Goal: Transaction & Acquisition: Purchase product/service

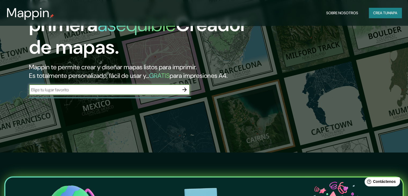
scroll to position [44, 0]
click at [121, 93] on input "text" at bounding box center [104, 89] width 150 height 6
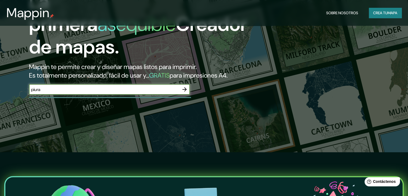
type input "piura"
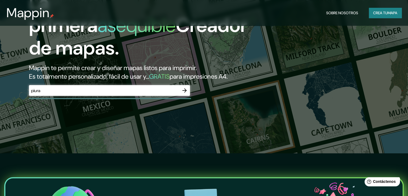
scroll to position [43, 0]
click at [182, 93] on icon "button" at bounding box center [184, 90] width 6 height 6
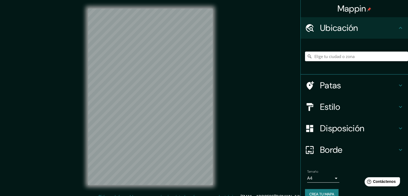
click at [346, 59] on input "Elige tu ciudad o zona" at bounding box center [356, 56] width 103 height 10
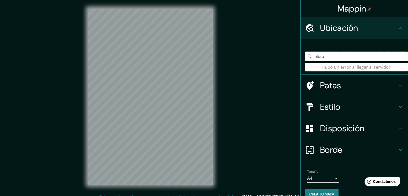
click at [330, 60] on input "piura" at bounding box center [356, 56] width 103 height 10
type input "piura"
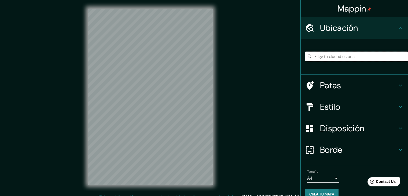
click at [346, 59] on input "Elige tu ciudad o zona" at bounding box center [356, 56] width 103 height 10
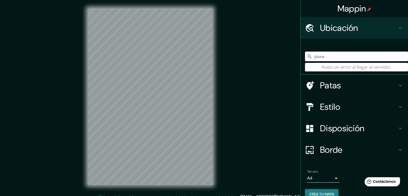
type input "piura"
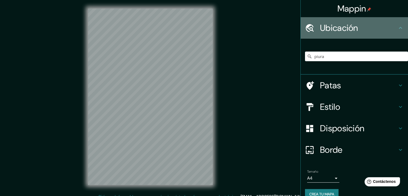
click at [387, 29] on h4 "Ubicación" at bounding box center [358, 28] width 77 height 11
click at [398, 31] on icon at bounding box center [400, 28] width 6 height 6
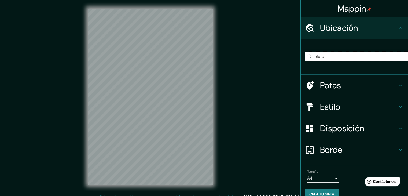
click at [361, 56] on input "piura" at bounding box center [356, 56] width 103 height 10
